Goal: Navigation & Orientation: Find specific page/section

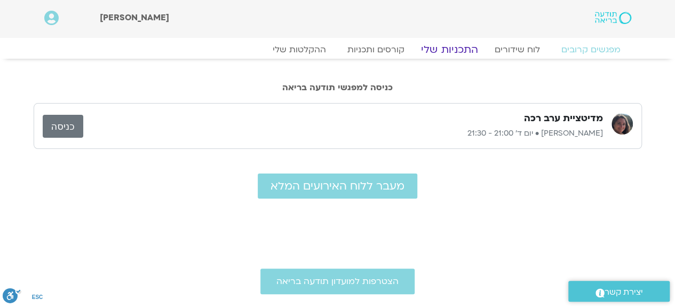
click at [449, 53] on link "התכניות שלי" at bounding box center [449, 49] width 83 height 13
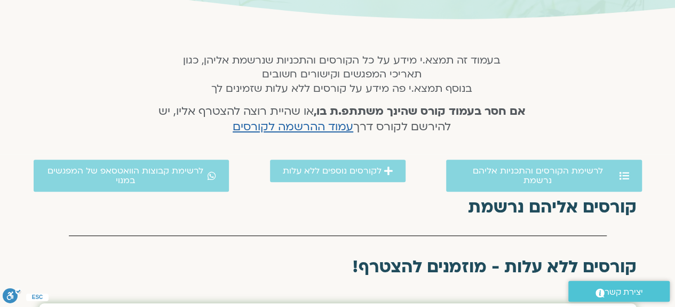
scroll to position [214, 0]
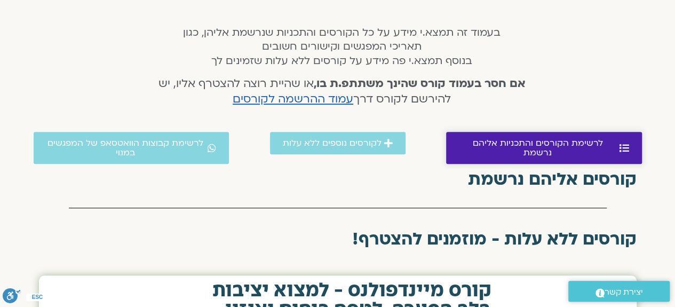
click at [525, 145] on span "לרשימת הקורסים והתכניות אליהם נרשמת" at bounding box center [538, 147] width 158 height 19
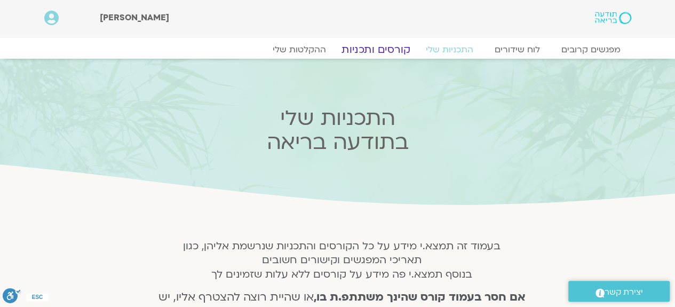
click at [380, 50] on link "קורסים ותכניות" at bounding box center [376, 49] width 94 height 13
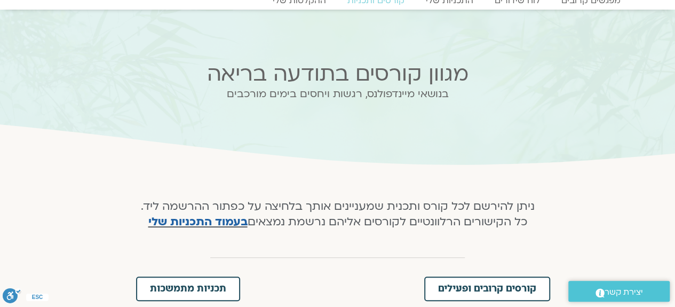
scroll to position [160, 0]
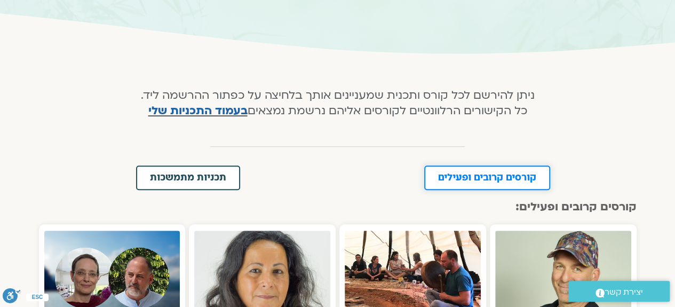
click at [494, 178] on span "קורסים קרובים ופעילים" at bounding box center [487, 178] width 98 height 10
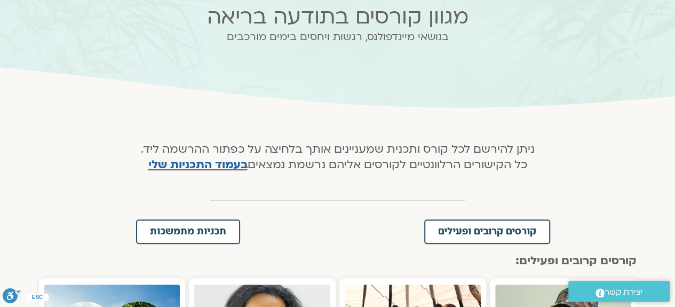
scroll to position [107, 0]
click at [184, 161] on link "בעמוד התכניות שלי" at bounding box center [197, 163] width 99 height 15
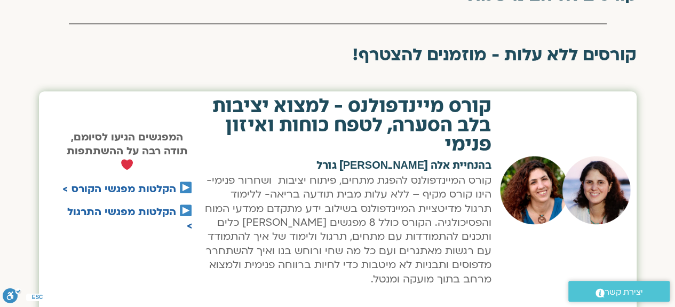
scroll to position [374, 0]
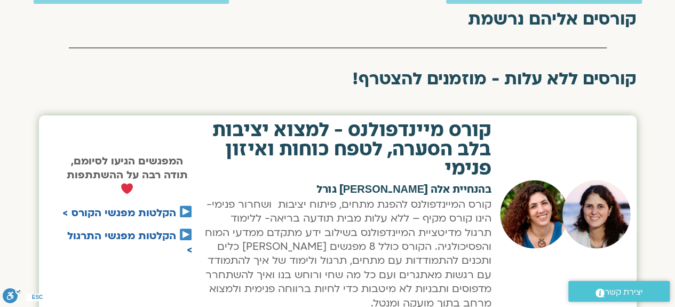
click at [151, 211] on link "הקלטות מפגשי הקורס >" at bounding box center [119, 213] width 114 height 14
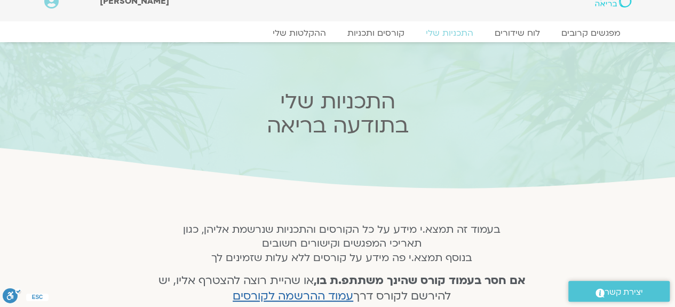
scroll to position [0, 0]
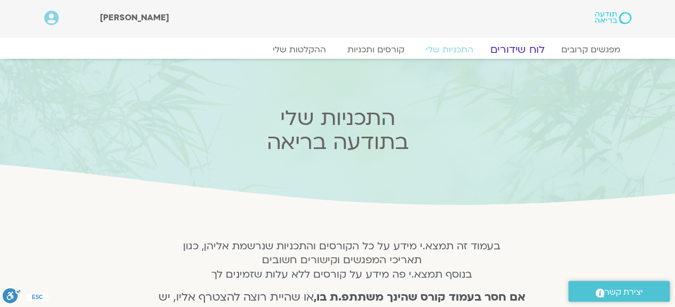
click at [532, 44] on link "לוח שידורים" at bounding box center [517, 49] width 80 height 13
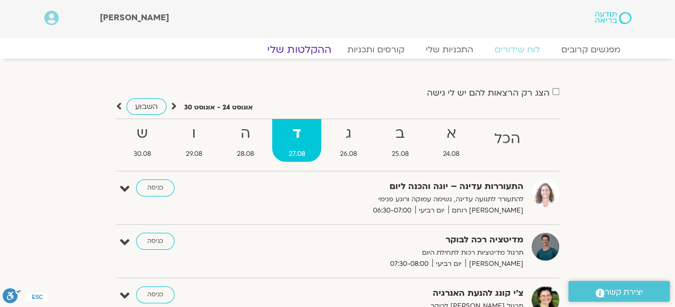
click at [298, 52] on link "ההקלטות שלי" at bounding box center [300, 49] width 90 height 13
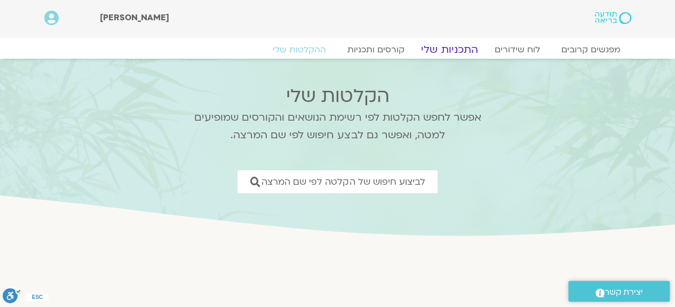
click at [454, 53] on link "התכניות שלי" at bounding box center [449, 49] width 83 height 13
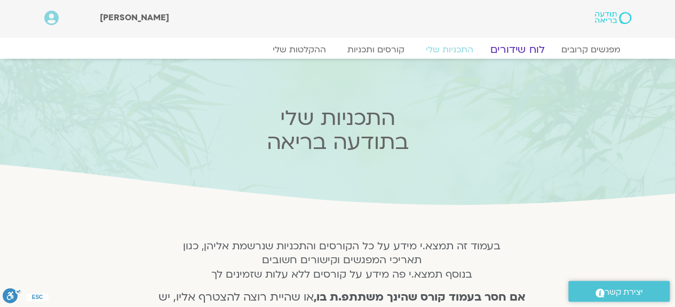
click at [532, 48] on link "לוח שידורים" at bounding box center [517, 49] width 80 height 13
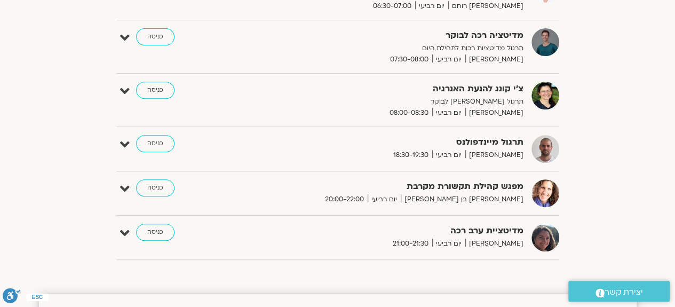
scroll to position [267, 0]
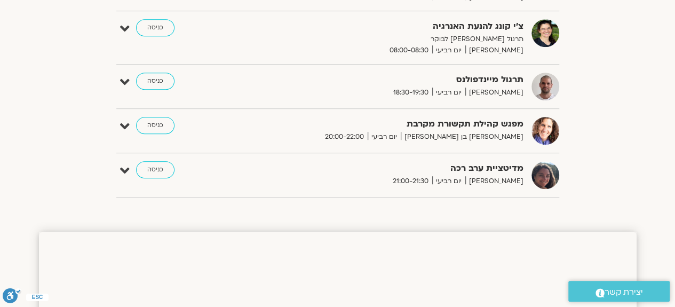
click at [157, 124] on link "כניסה" at bounding box center [155, 125] width 38 height 17
